Goal: Information Seeking & Learning: Learn about a topic

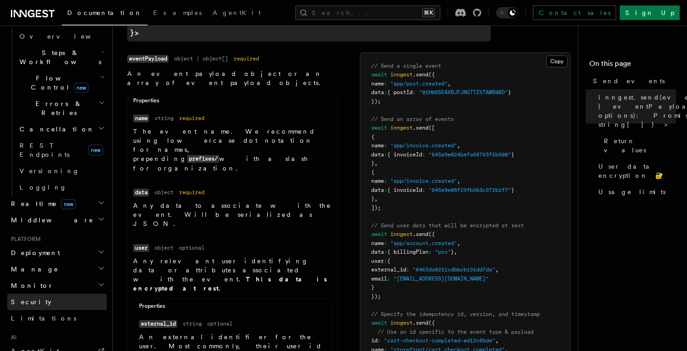
scroll to position [291, 0]
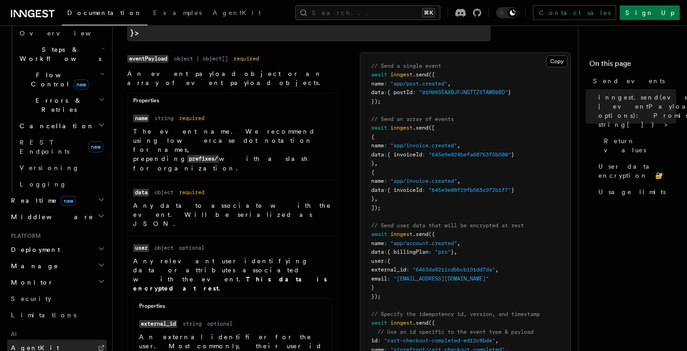
click at [80, 339] on link "AgentKit" at bounding box center [57, 347] width 100 height 16
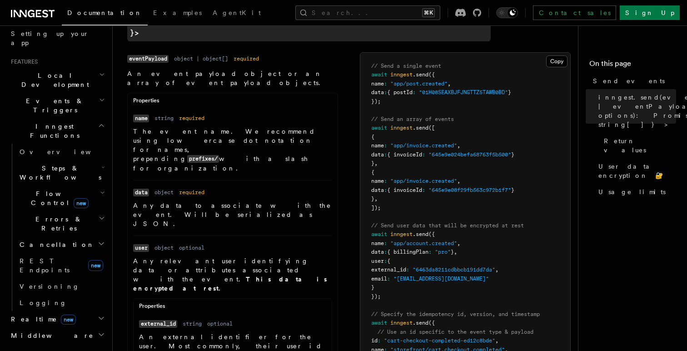
scroll to position [164, 0]
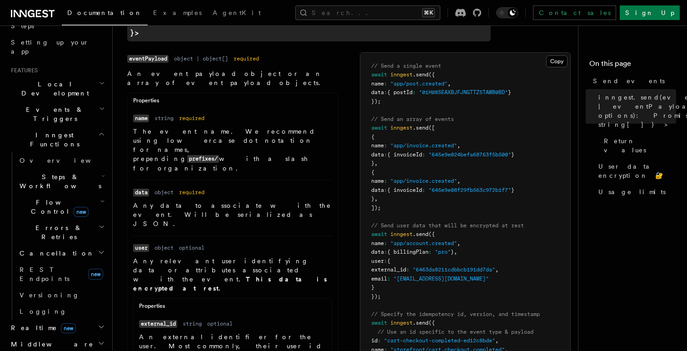
click at [50, 172] on span "Steps & Workflows" at bounding box center [58, 181] width 85 height 18
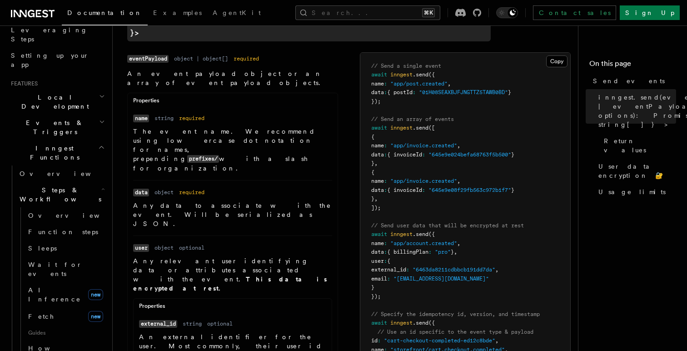
scroll to position [150, 0]
click at [45, 119] on span "Events & Triggers" at bounding box center [53, 128] width 92 height 18
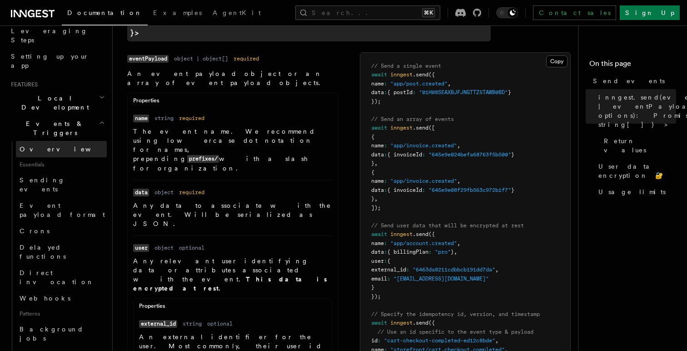
click at [43, 145] on span "Overview" at bounding box center [67, 148] width 94 height 7
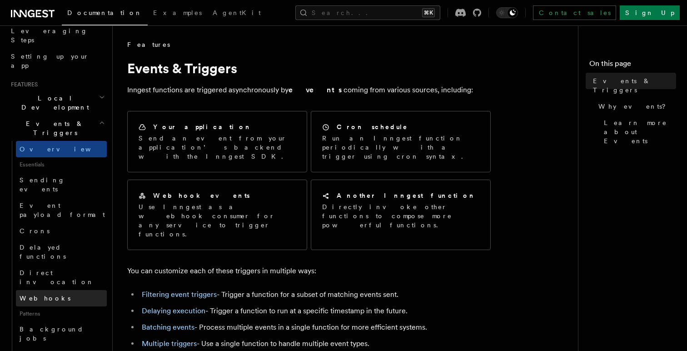
click at [49, 294] on span "Webhooks" at bounding box center [45, 297] width 51 height 7
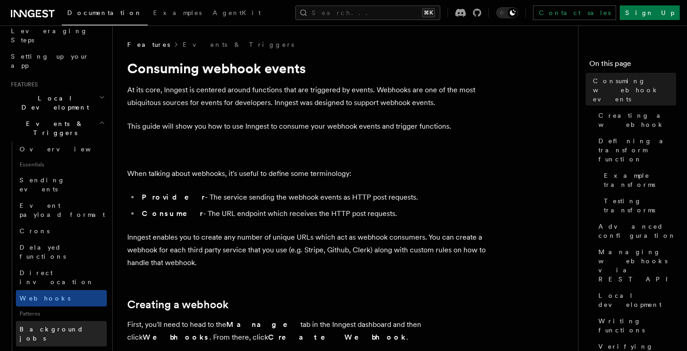
click at [60, 325] on span "Background jobs" at bounding box center [52, 333] width 64 height 16
